Goal: Task Accomplishment & Management: Complete application form

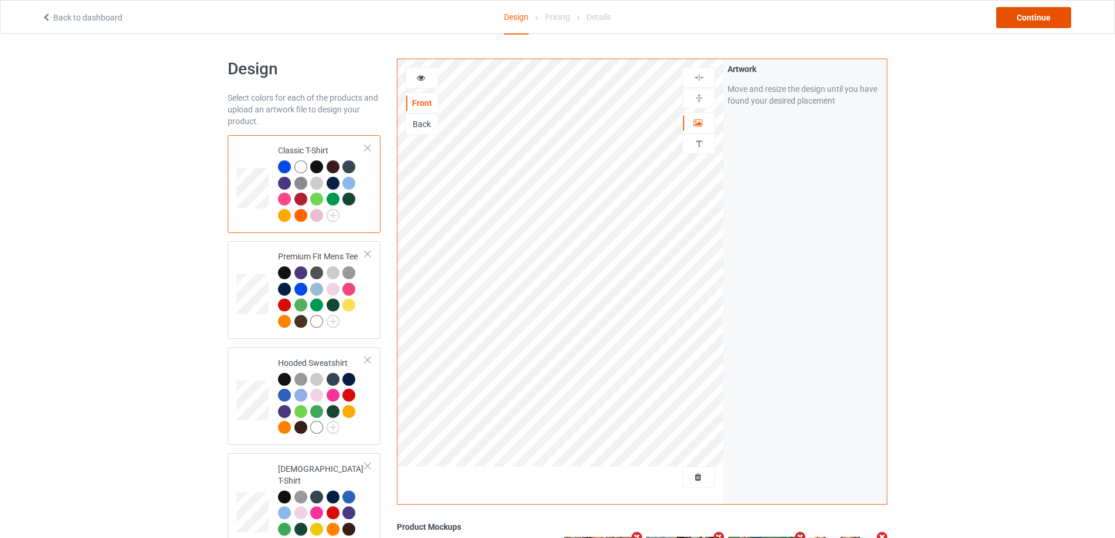
click at [1053, 13] on div "Continue" at bounding box center [1033, 17] width 75 height 21
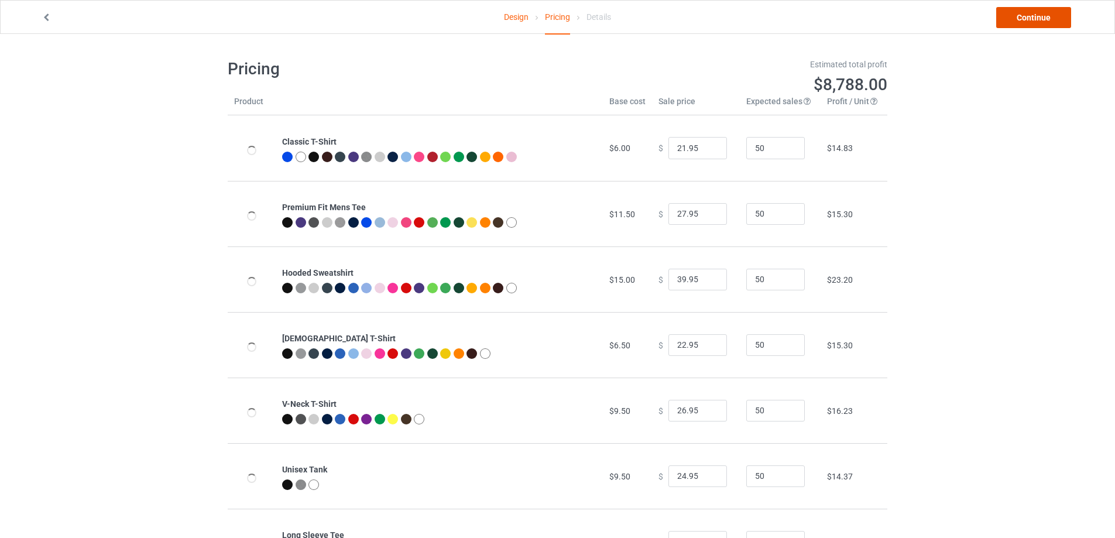
click at [1051, 18] on link "Continue" at bounding box center [1033, 17] width 75 height 21
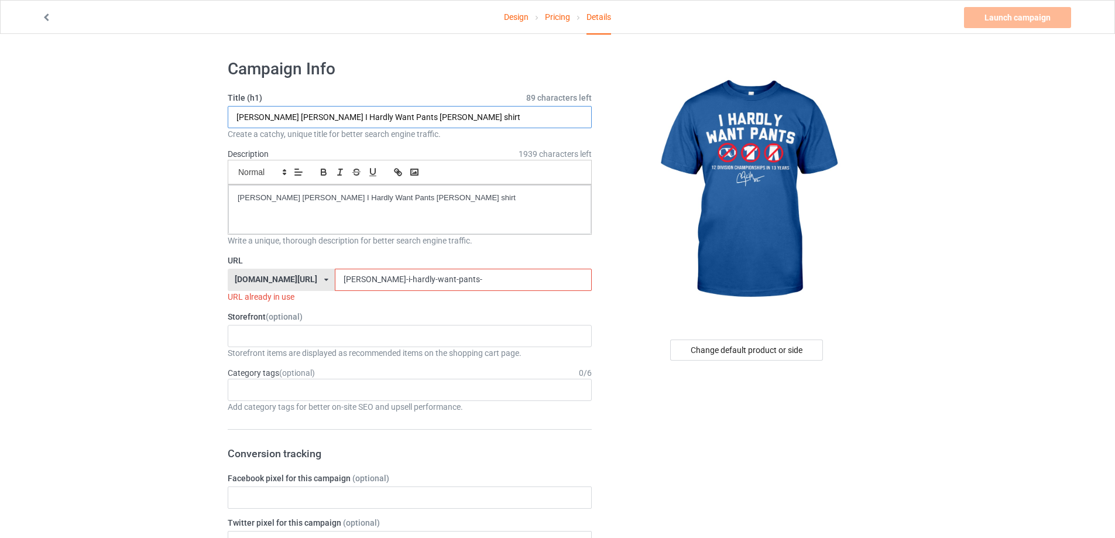
drag, startPoint x: 359, startPoint y: 116, endPoint x: 0, endPoint y: 133, distance: 359.1
drag, startPoint x: 370, startPoint y: 122, endPoint x: 24, endPoint y: 121, distance: 345.8
type input "I Hardly Want Pants [PERSON_NAME] shirt"
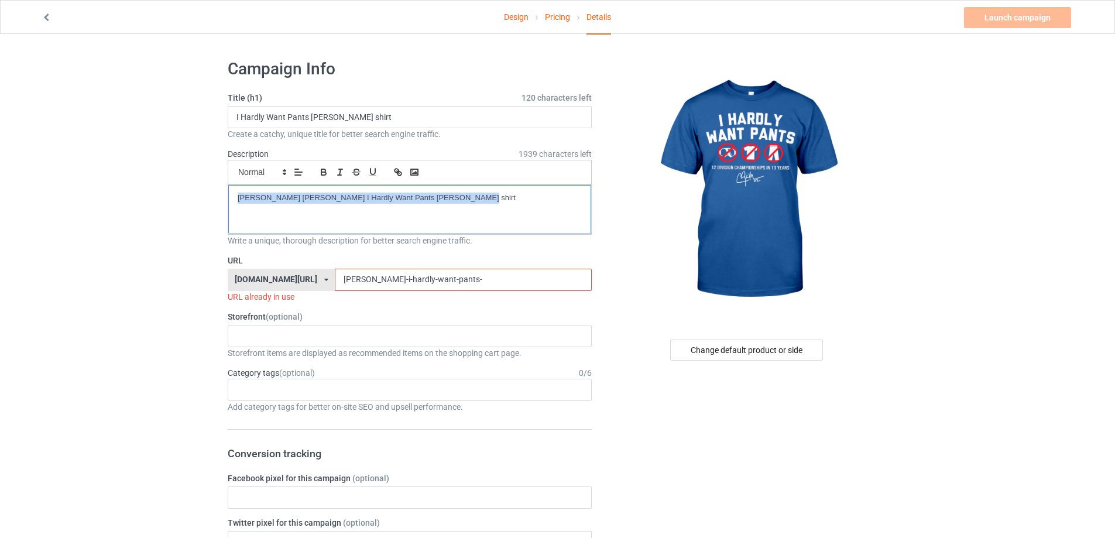
drag, startPoint x: 491, startPoint y: 189, endPoint x: 94, endPoint y: 189, distance: 397.3
drag, startPoint x: 425, startPoint y: 276, endPoint x: 40, endPoint y: 278, distance: 385.0
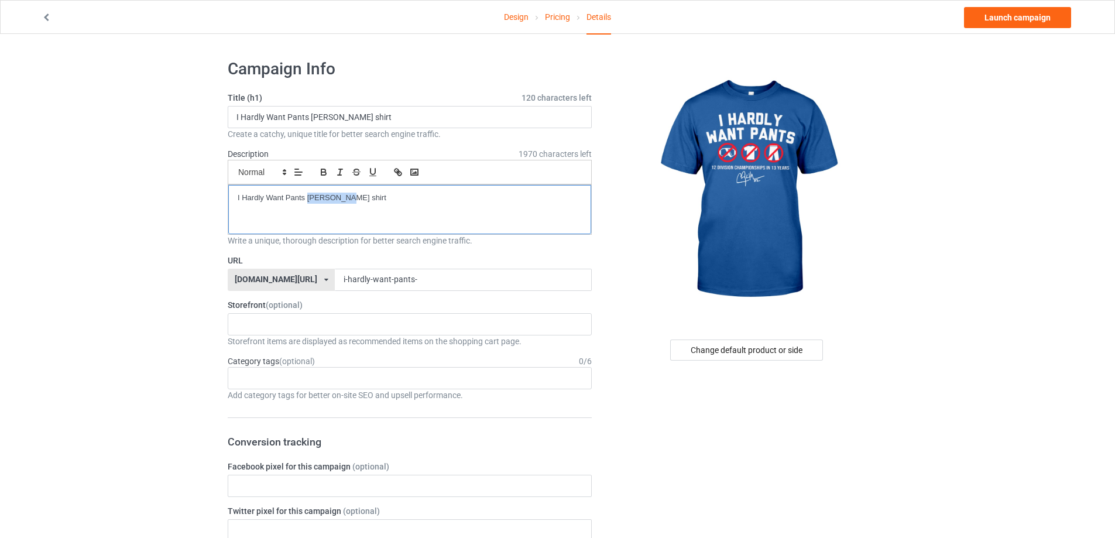
drag, startPoint x: 310, startPoint y: 195, endPoint x: 390, endPoint y: 197, distance: 80.8
click at [390, 197] on p "I Hardly Want Pants [PERSON_NAME] shirt" at bounding box center [410, 198] width 344 height 11
copy p "[PERSON_NAME] shirt"
click at [403, 278] on input "i-hardly-want-pants-" at bounding box center [463, 280] width 256 height 22
paste input "[PERSON_NAME] shirt"
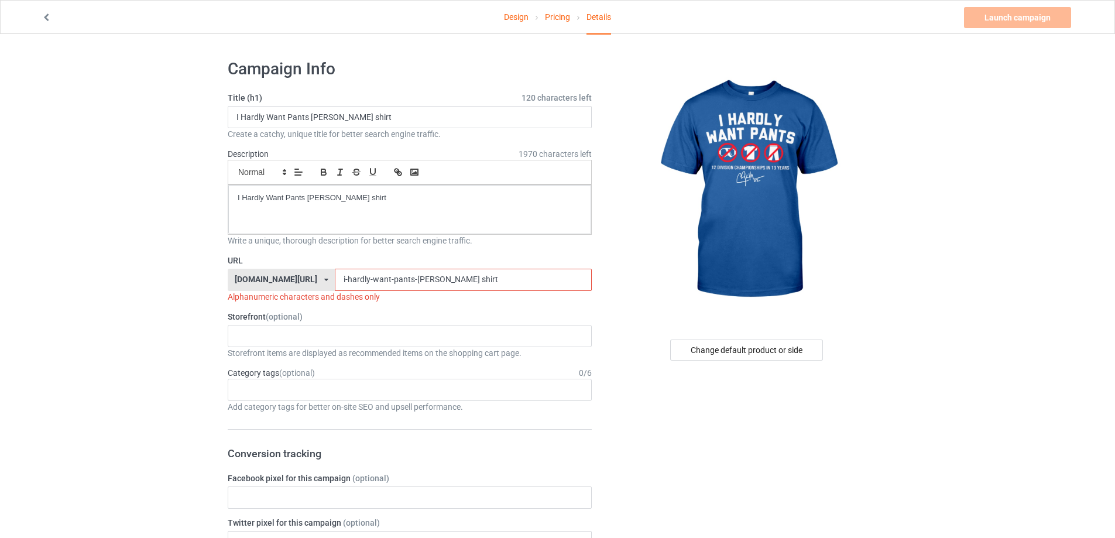
click at [400, 279] on input "i-hardly-want-pants-[PERSON_NAME] shirt" at bounding box center [463, 280] width 256 height 22
click at [401, 280] on input "i-hardly-want-pants-[PERSON_NAME] shirt" at bounding box center [463, 280] width 256 height 22
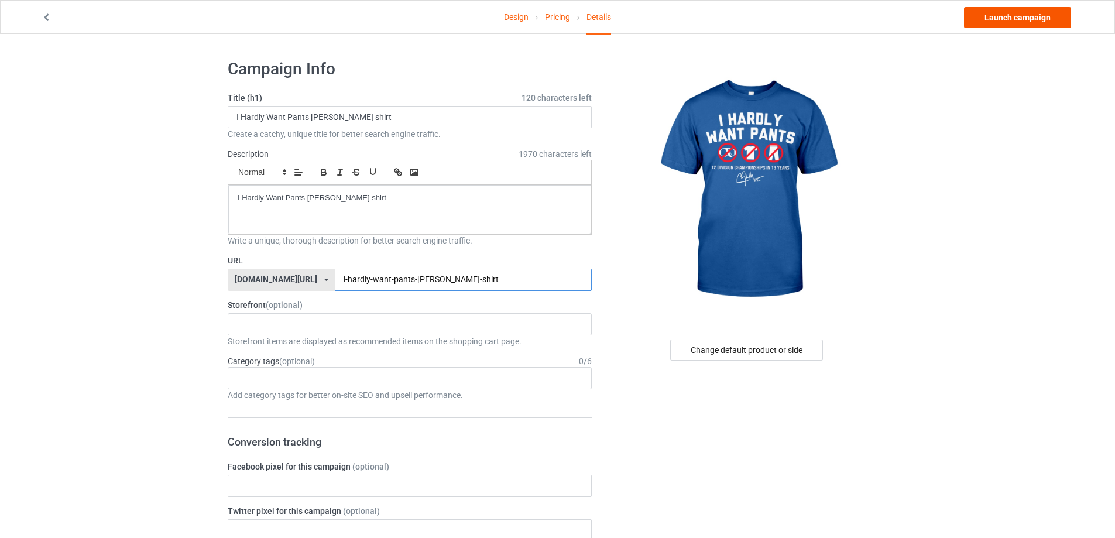
type input "i-hardly-want-pants-[PERSON_NAME]-shirt"
click at [1017, 23] on link "Launch campaign" at bounding box center [1017, 17] width 107 height 21
